Goal: Navigation & Orientation: Find specific page/section

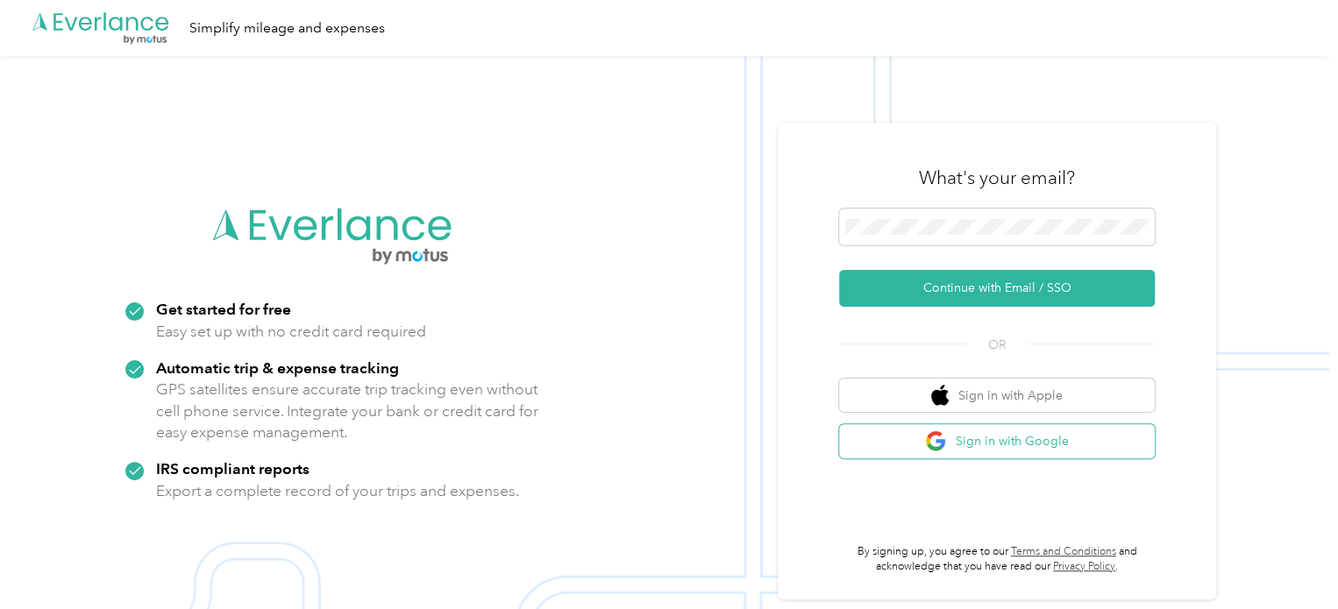
click at [996, 450] on button "Sign in with Google" at bounding box center [997, 441] width 316 height 34
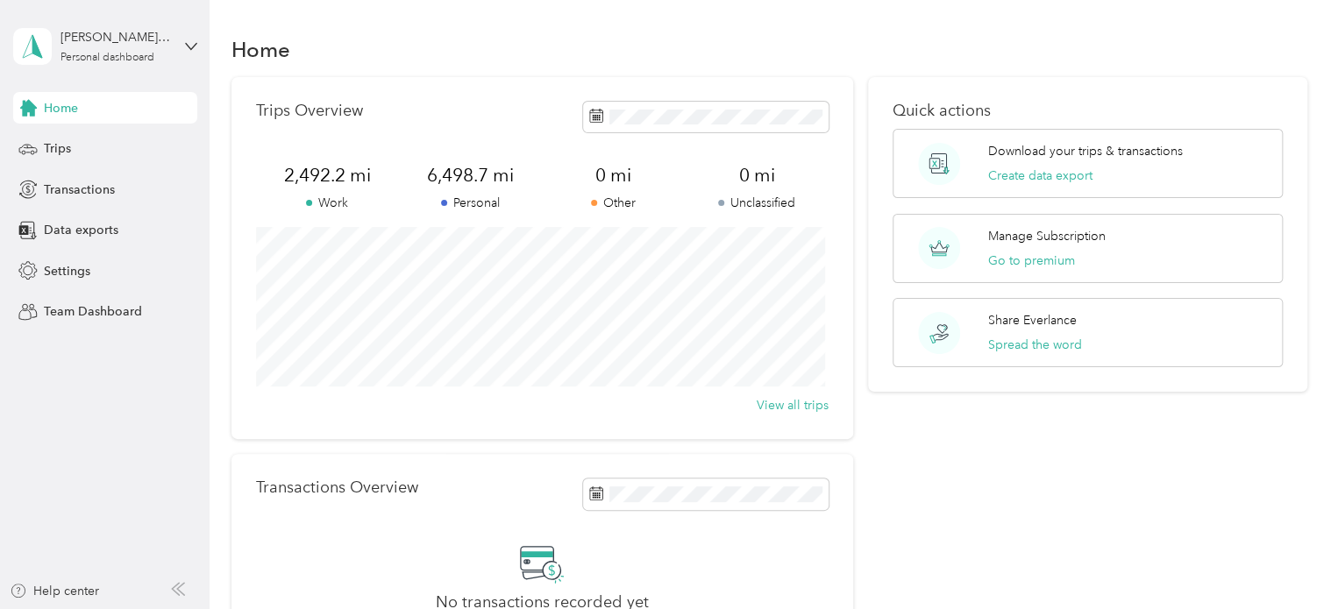
click at [761, 41] on div "Home" at bounding box center [769, 49] width 1076 height 37
click at [82, 157] on div "Trips" at bounding box center [105, 149] width 184 height 32
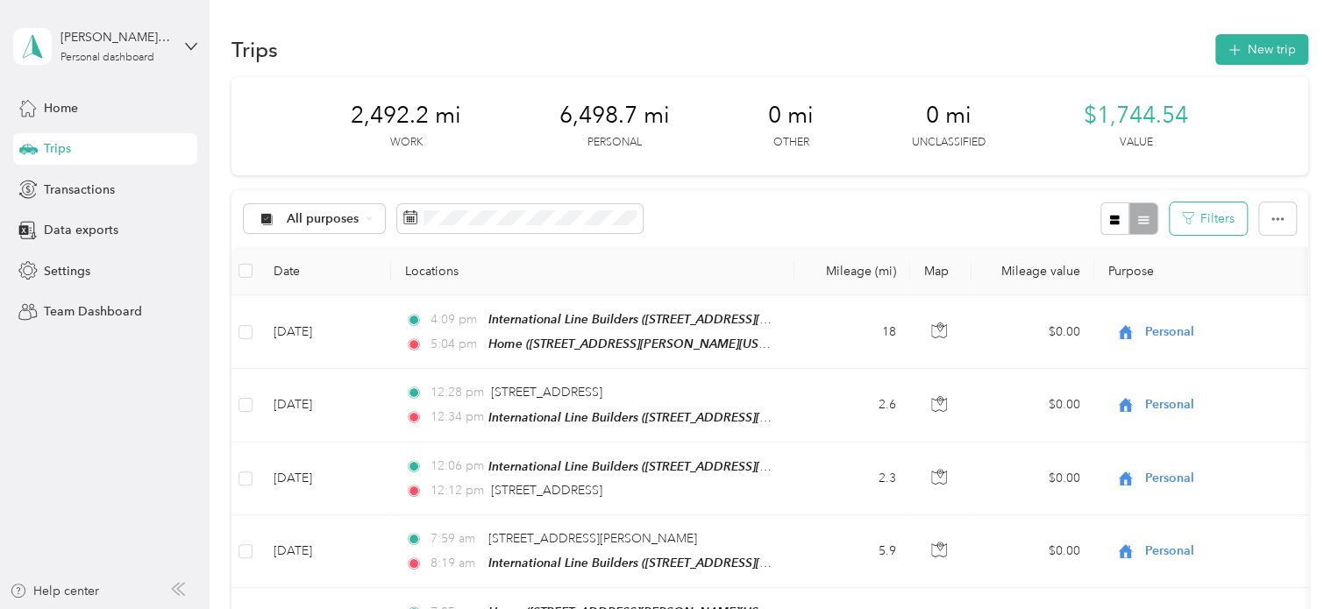
click at [1196, 208] on button "Filters" at bounding box center [1207, 218] width 77 height 32
click at [64, 113] on span "Home" at bounding box center [61, 108] width 34 height 18
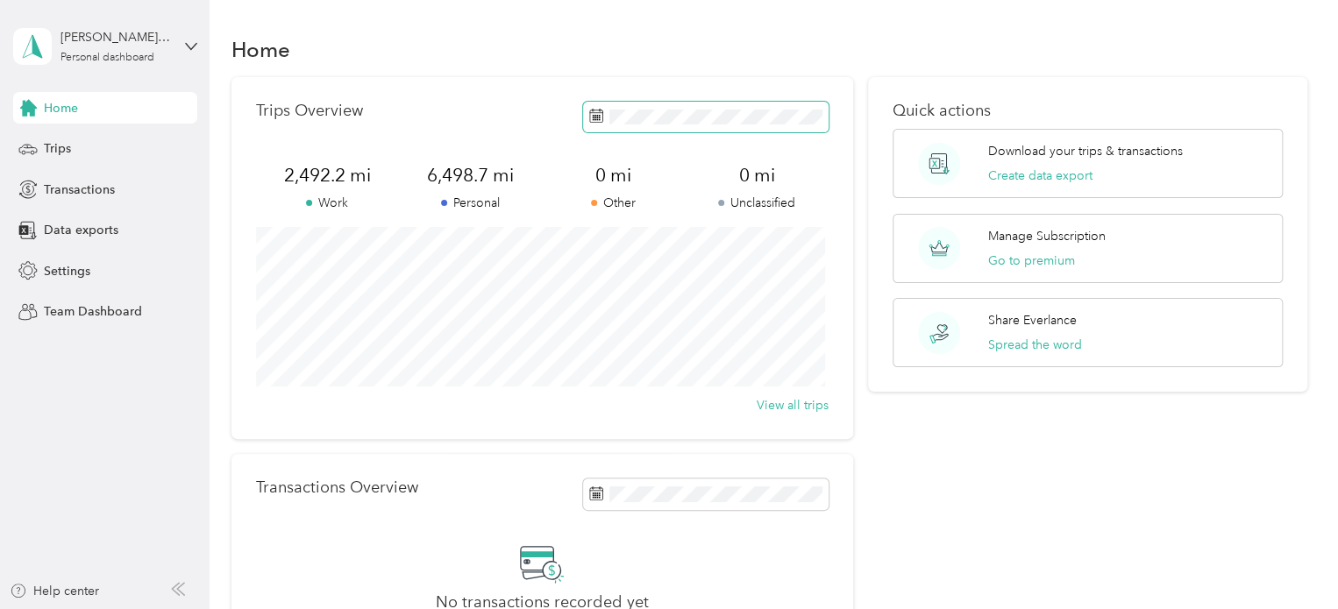
click at [713, 131] on span at bounding box center [705, 117] width 245 height 31
